Goal: Check status: Check status

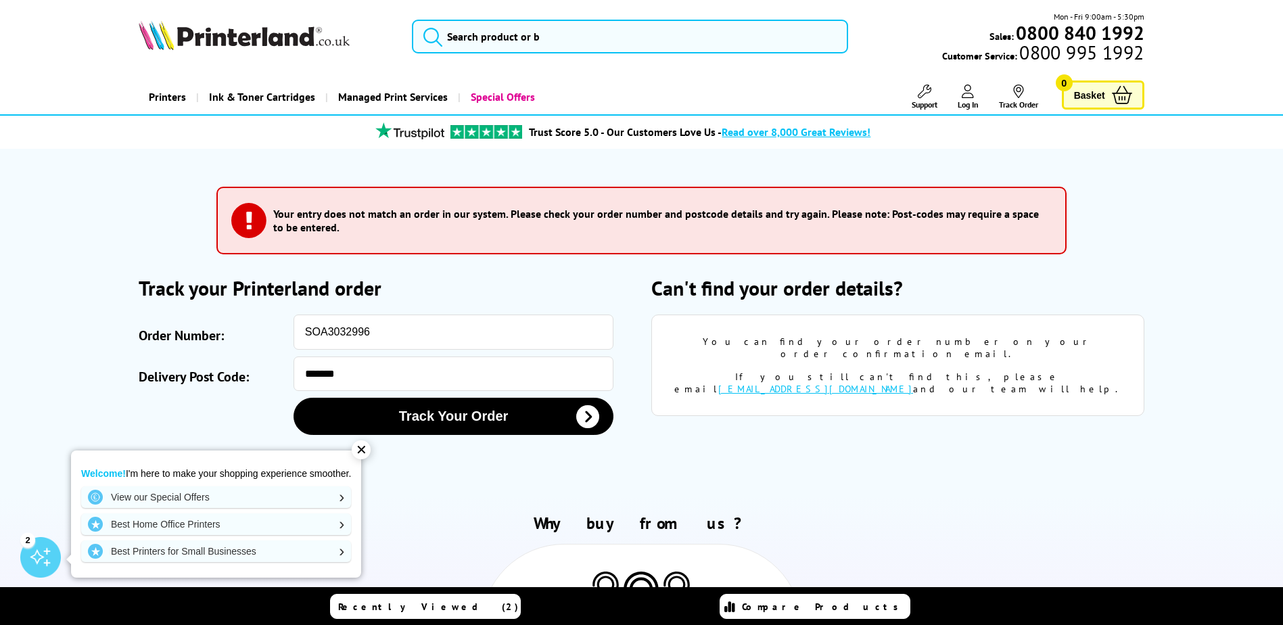
click at [974, 97] on link "Log In" at bounding box center [967, 97] width 21 height 25
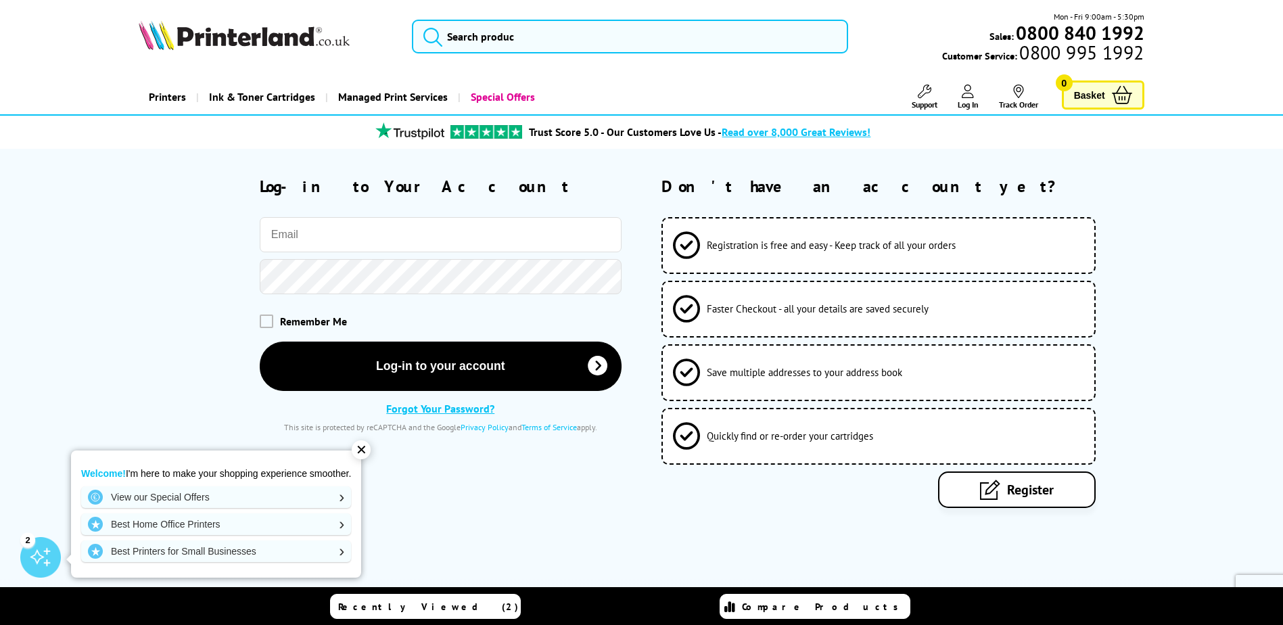
type input "michael.spracklen@knightsbrown.co.uk"
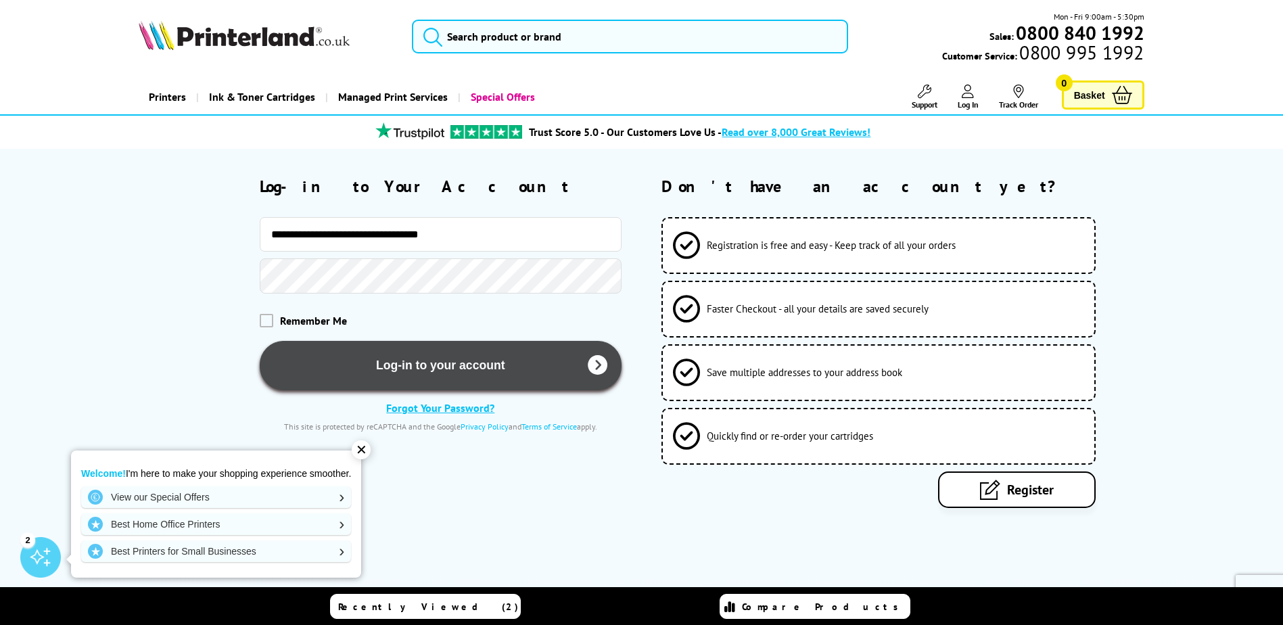
click at [483, 370] on button "Log-in to your account" at bounding box center [441, 365] width 362 height 49
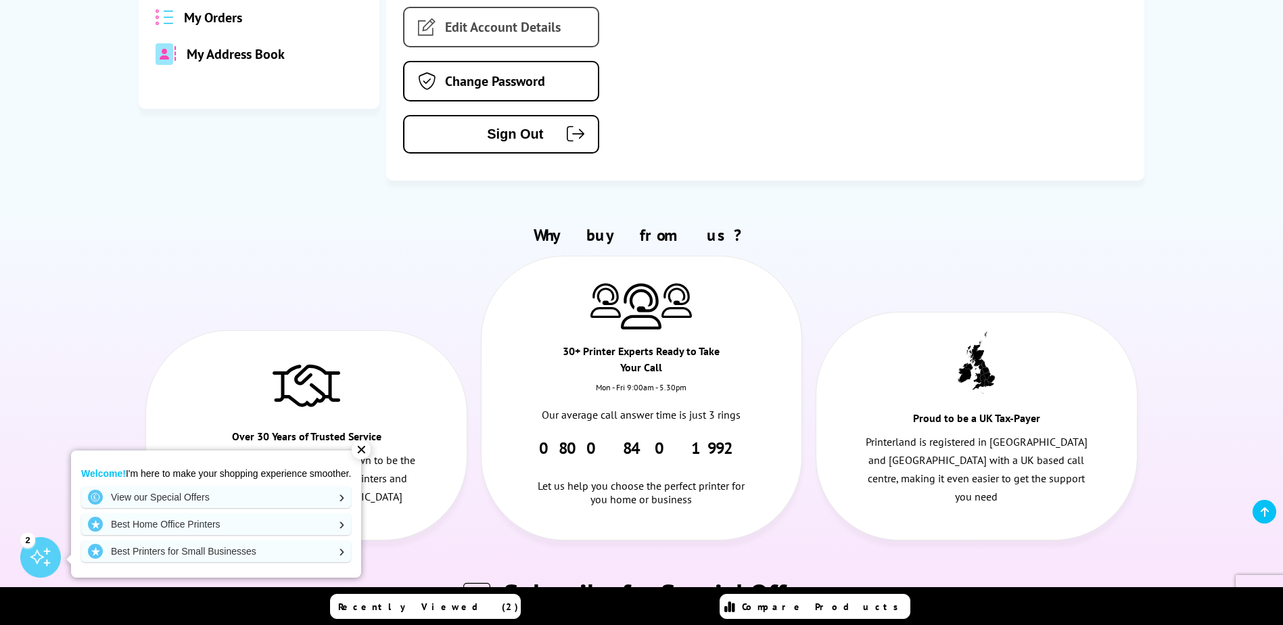
scroll to position [338, 0]
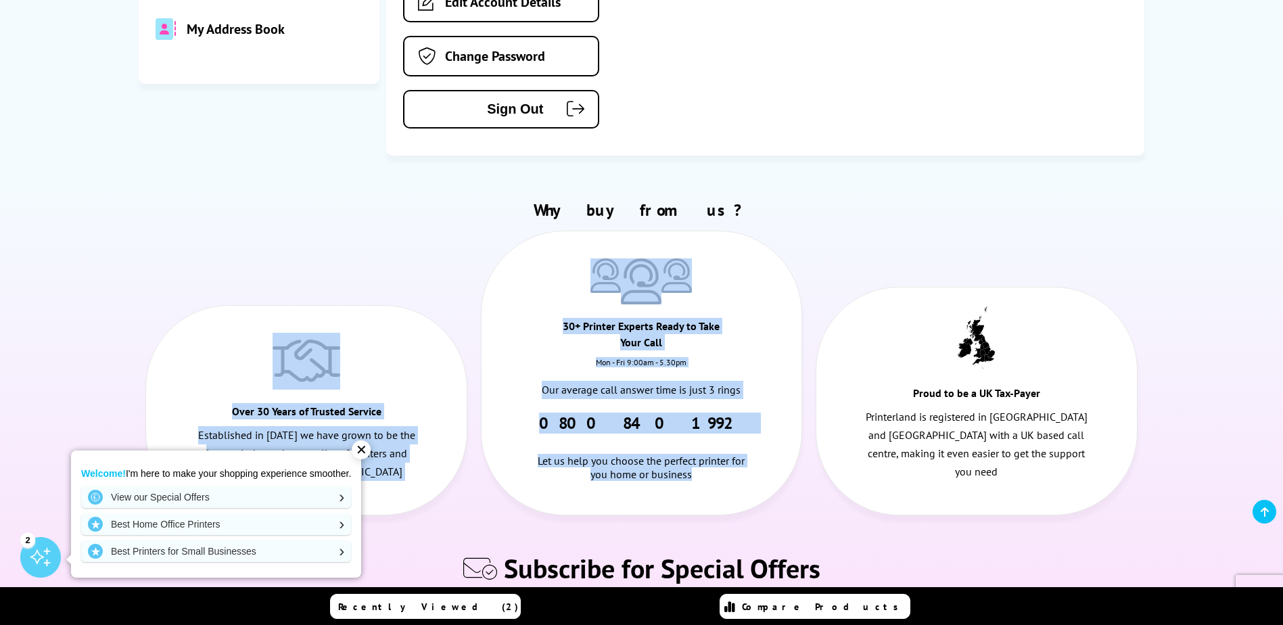
drag, startPoint x: 973, startPoint y: 174, endPoint x: 963, endPoint y: 185, distance: 14.9
click at [963, 199] on div "Why buy from us? Over 30 Years of Trusted Service Established in [DATE] we have…" at bounding box center [641, 365] width 1005 height 333
